Goal: Information Seeking & Learning: Learn about a topic

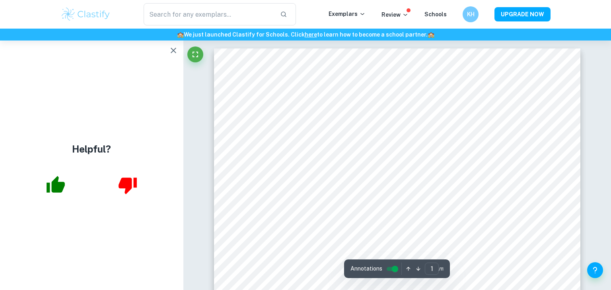
click at [351, 19] on div "Exemplars" at bounding box center [354, 15] width 53 height 10
click at [348, 10] on p "Exemplars" at bounding box center [346, 14] width 37 height 9
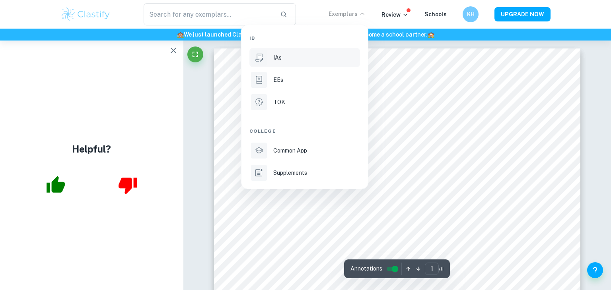
click at [303, 55] on div "IAs" at bounding box center [315, 57] width 85 height 9
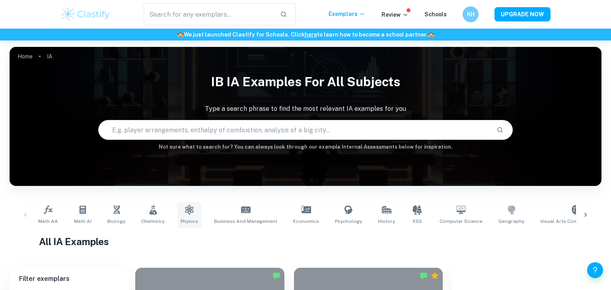
click at [191, 210] on link "Physics" at bounding box center [189, 215] width 24 height 26
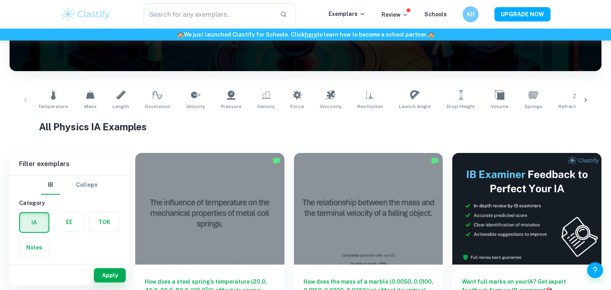
scroll to position [114, 0]
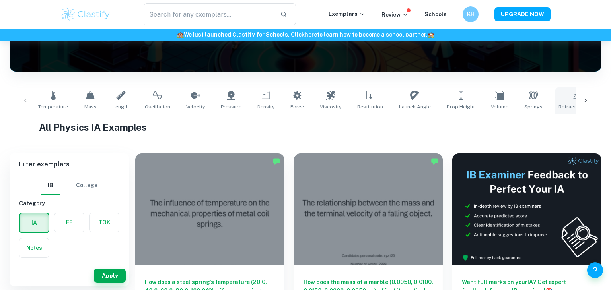
click at [572, 99] on icon at bounding box center [577, 96] width 10 height 10
type input "Refractive Index"
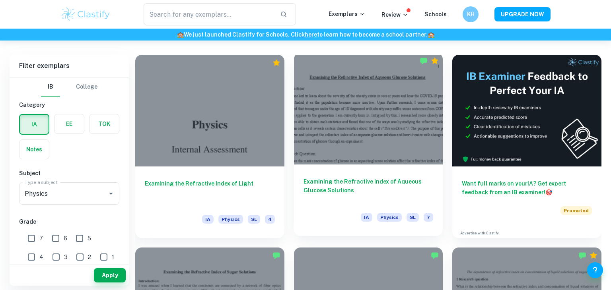
scroll to position [213, 0]
click at [388, 122] on div at bounding box center [368, 109] width 149 height 112
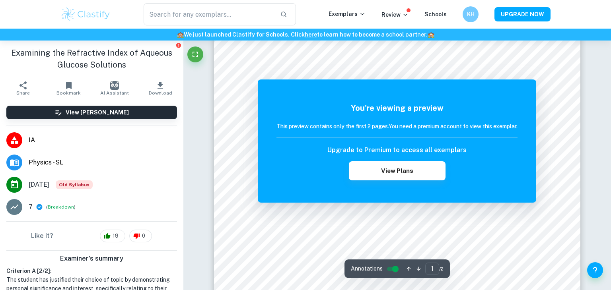
scroll to position [27, 0]
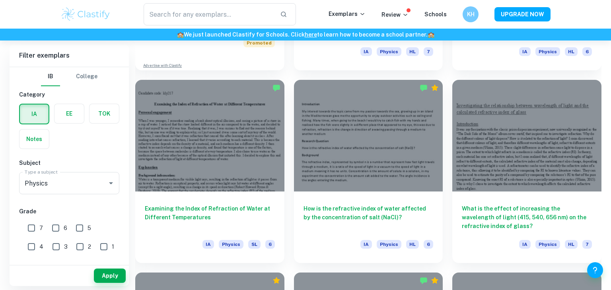
scroll to position [768, 0]
